Goal: Transaction & Acquisition: Download file/media

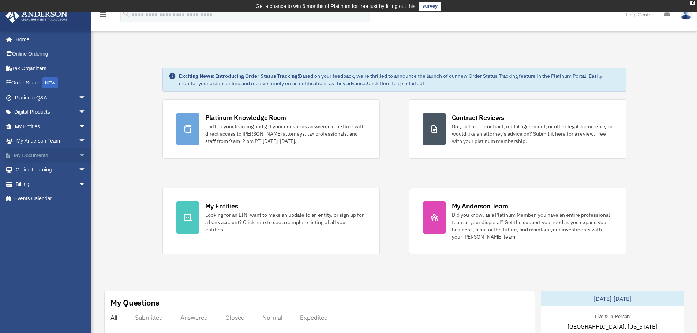
click at [79, 153] on span "arrow_drop_down" at bounding box center [86, 155] width 15 height 15
click at [51, 173] on link "Box" at bounding box center [53, 170] width 87 height 15
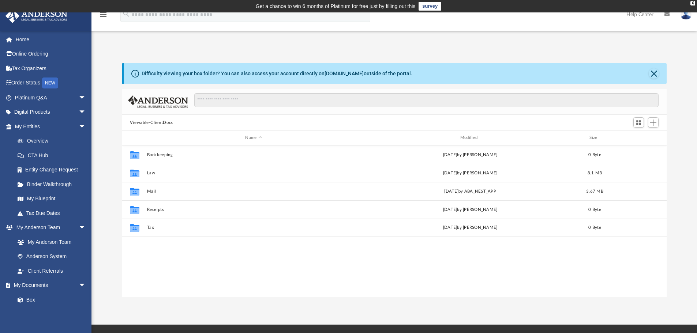
scroll to position [161, 539]
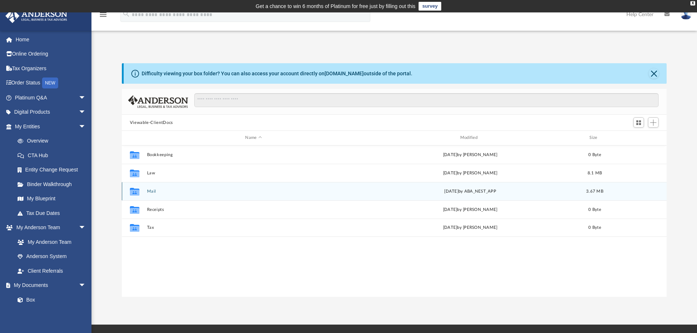
click at [158, 192] on button "Mail" at bounding box center [253, 191] width 213 height 5
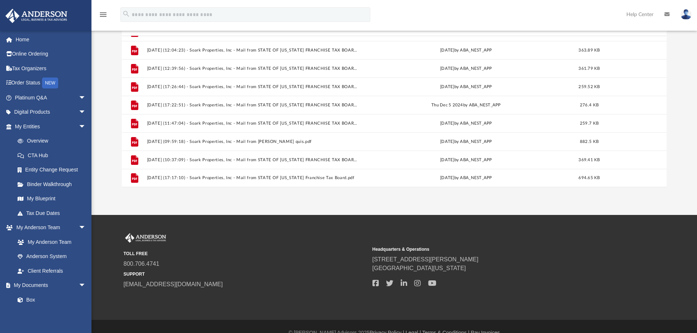
scroll to position [73, 0]
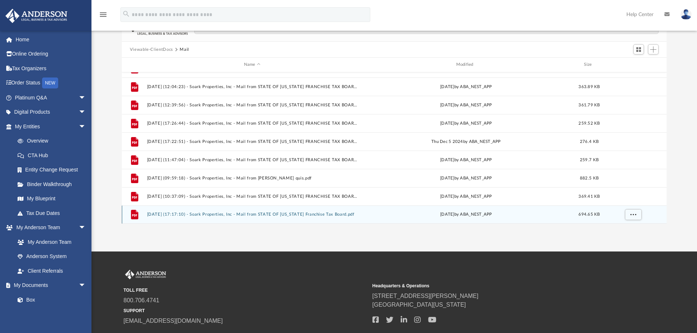
click at [461, 216] on div "[DATE] by ABA_NEST_APP" at bounding box center [466, 214] width 211 height 7
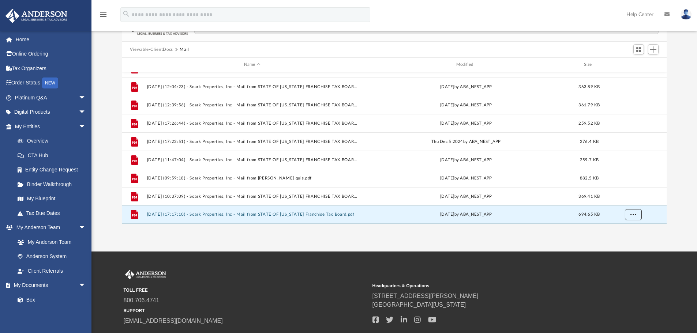
click at [631, 215] on span "More options" at bounding box center [633, 215] width 6 height 4
click at [624, 199] on li "Download" at bounding box center [626, 199] width 21 height 8
